Goal: Check status

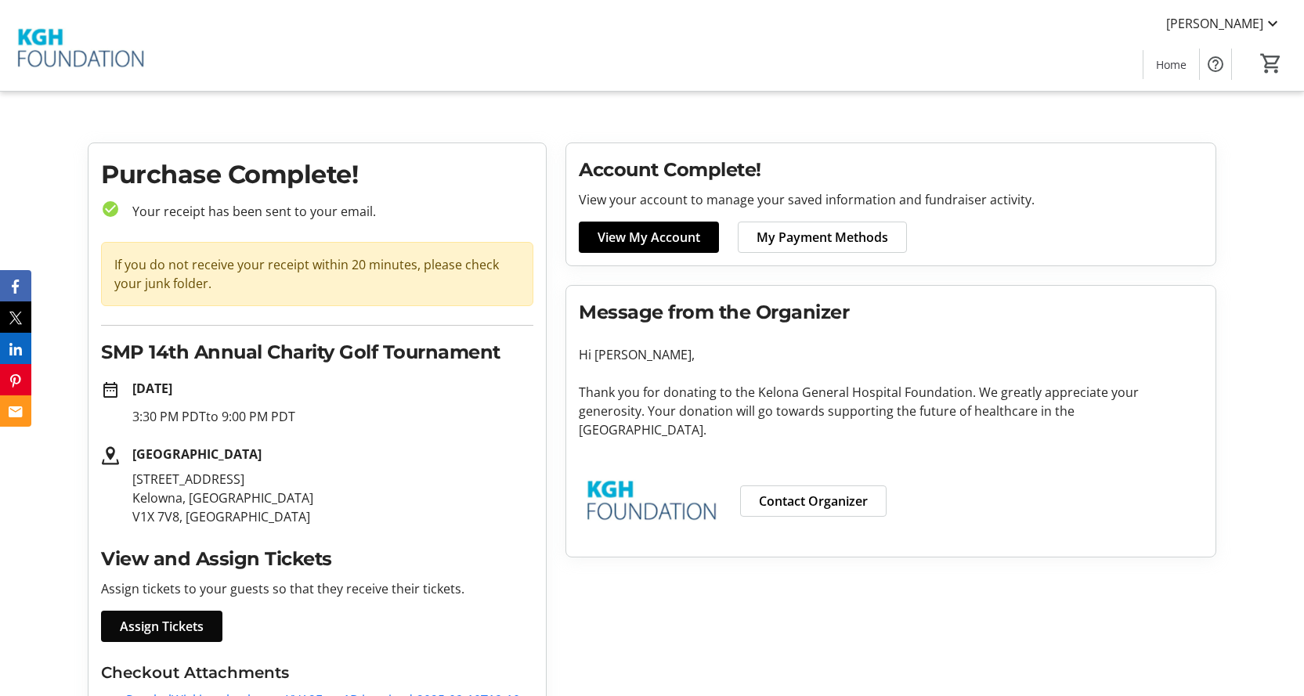
scroll to position [108, 0]
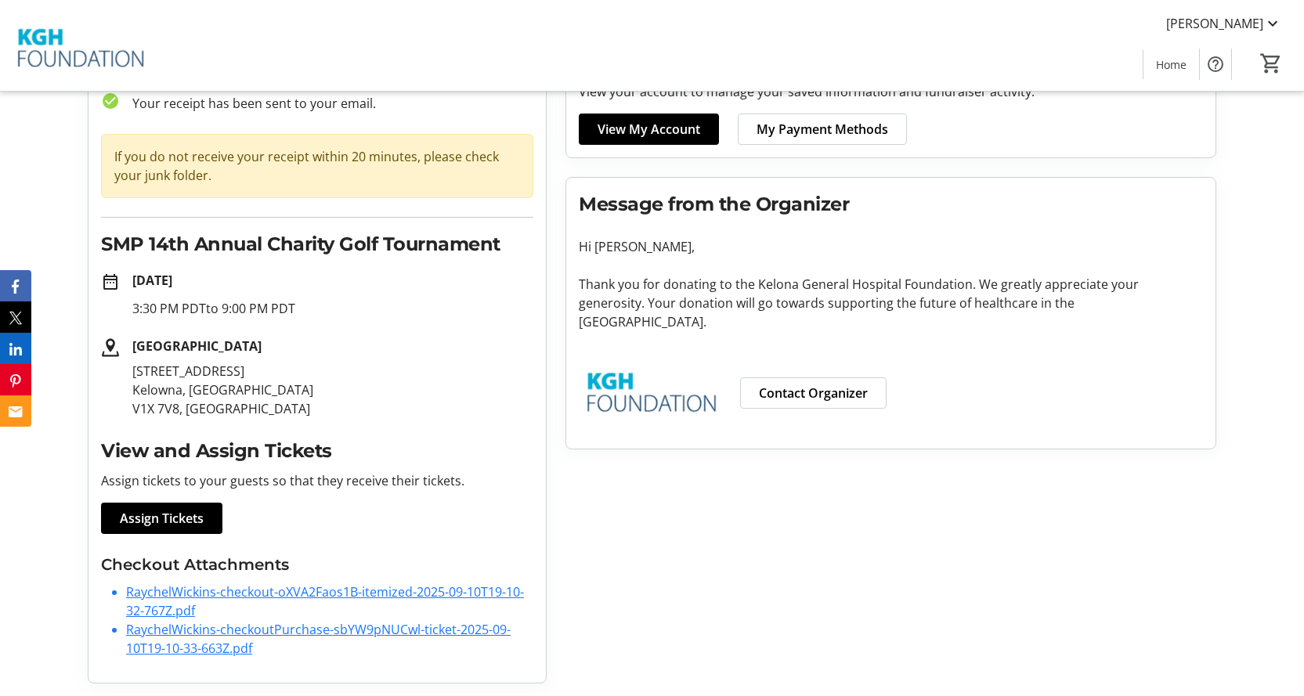
drag, startPoint x: 309, startPoint y: 311, endPoint x: 131, endPoint y: 316, distance: 178.7
click at [131, 316] on div "[DATE] 3:30 PM PDT to 9:00 PM PDT" at bounding box center [327, 294] width 414 height 47
click at [234, 311] on p "3:30 PM PDT to 9:00 PM PDT" at bounding box center [332, 308] width 401 height 19
drag, startPoint x: 324, startPoint y: 306, endPoint x: 177, endPoint y: 309, distance: 147.3
click at [179, 309] on p "3:30 PM PDT to 9:00 PM PDT" at bounding box center [332, 308] width 401 height 19
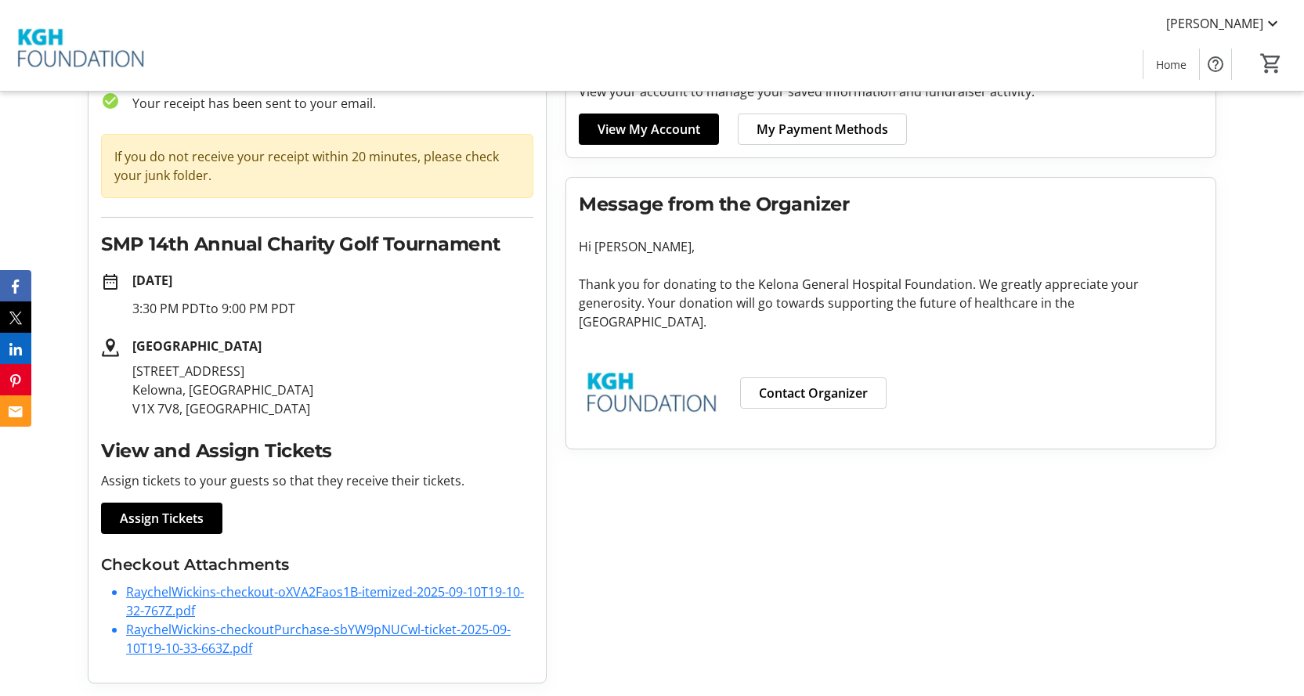
click at [144, 355] on p "[GEOGRAPHIC_DATA]" at bounding box center [332, 346] width 401 height 19
drag, startPoint x: 138, startPoint y: 345, endPoint x: 349, endPoint y: 345, distance: 210.7
click at [349, 345] on p "[GEOGRAPHIC_DATA]" at bounding box center [332, 346] width 401 height 19
click at [262, 354] on strong "[GEOGRAPHIC_DATA]" at bounding box center [196, 346] width 129 height 17
click at [205, 351] on strong "[GEOGRAPHIC_DATA]" at bounding box center [196, 346] width 129 height 17
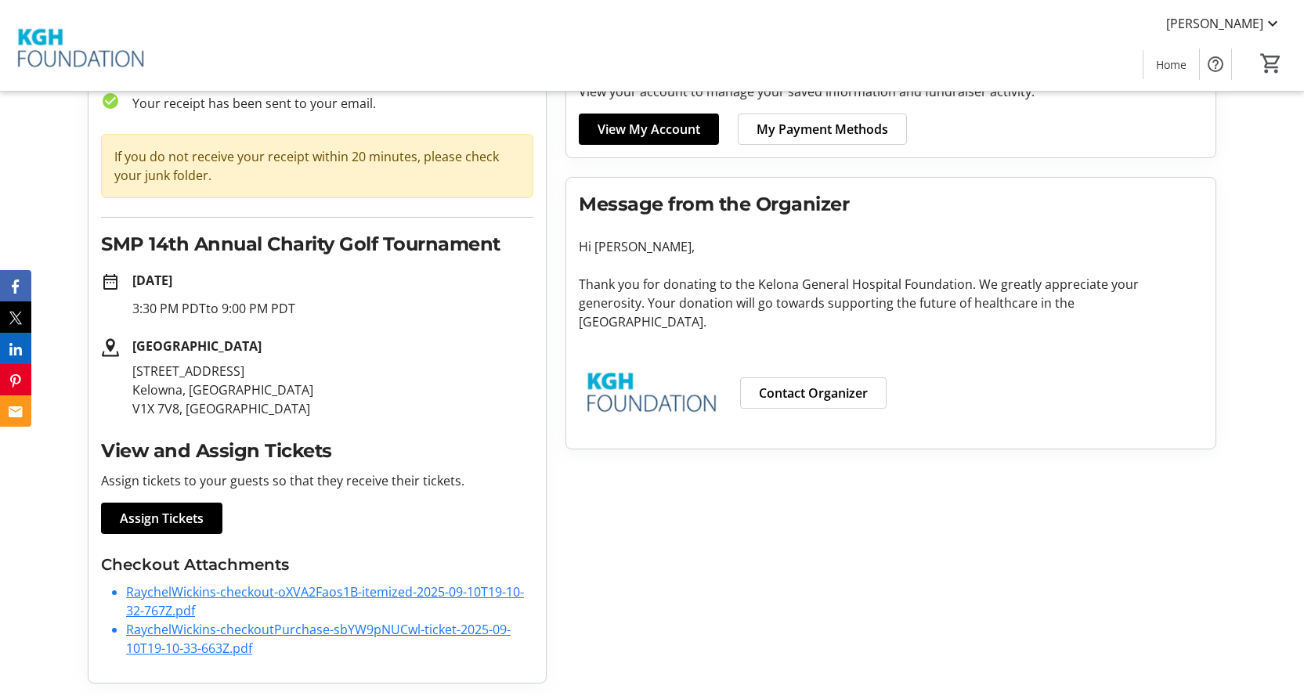
click at [134, 349] on div "[GEOGRAPHIC_DATA] [STREET_ADDRESS]" at bounding box center [327, 377] width 414 height 81
drag, startPoint x: 135, startPoint y: 345, endPoint x: 342, endPoint y: 342, distance: 206.8
click at [262, 342] on strong "[GEOGRAPHIC_DATA]" at bounding box center [196, 346] width 129 height 17
copy strong "[GEOGRAPHIC_DATA]"
